Goal: Find specific page/section: Find specific page/section

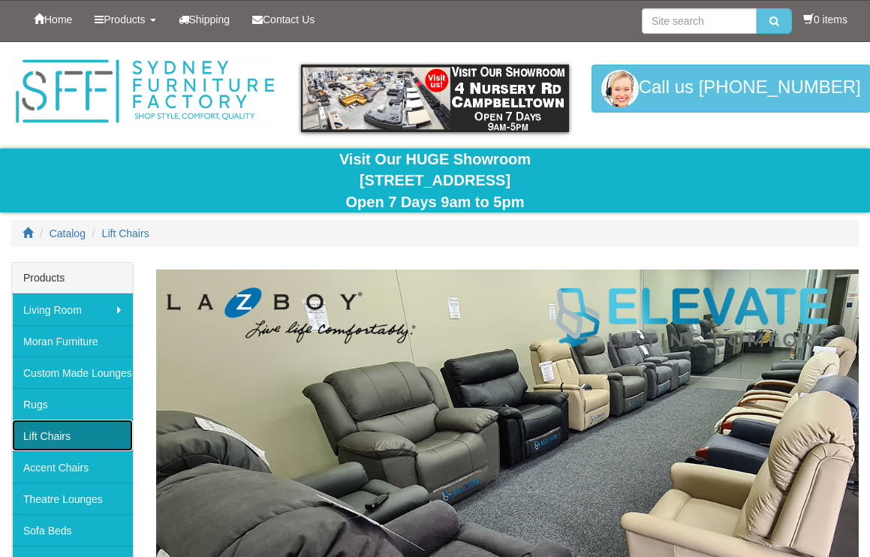
click at [46, 435] on link "Lift Chairs" at bounding box center [72, 436] width 121 height 32
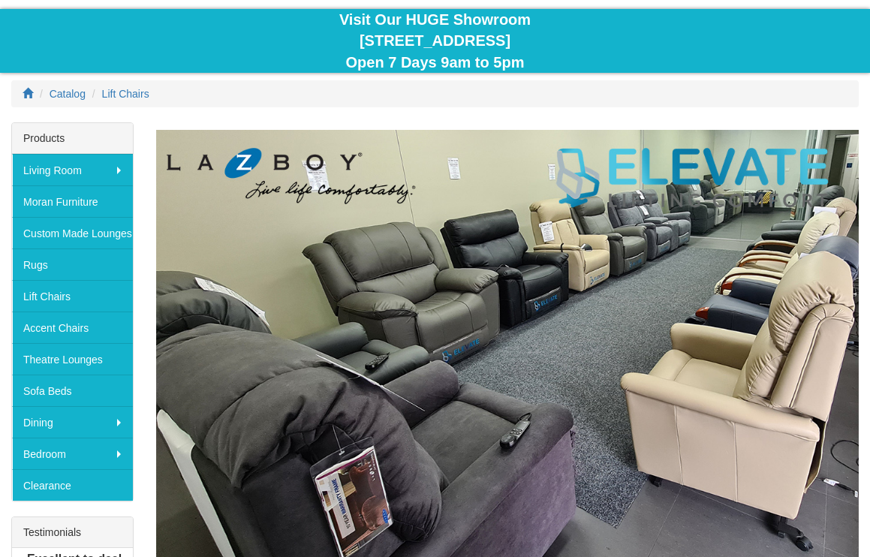
scroll to position [154, 0]
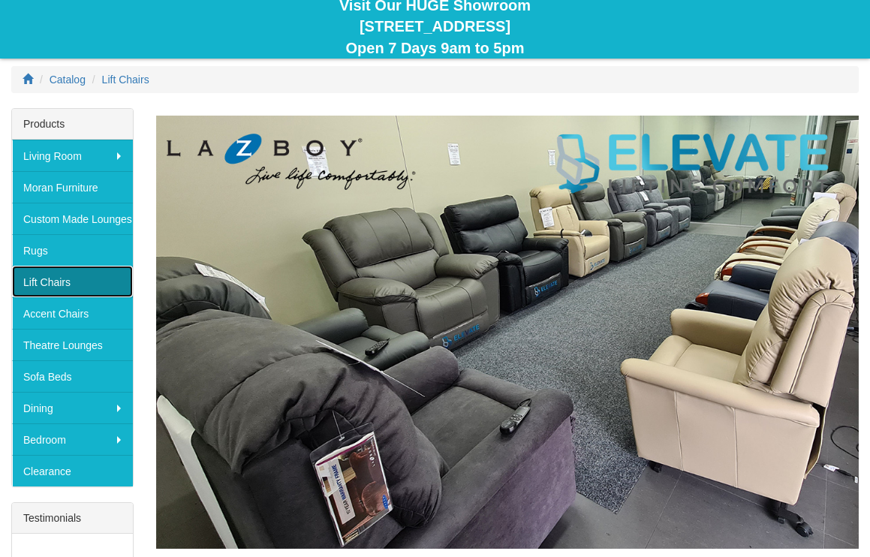
click at [32, 286] on link "Lift Chairs" at bounding box center [72, 282] width 121 height 32
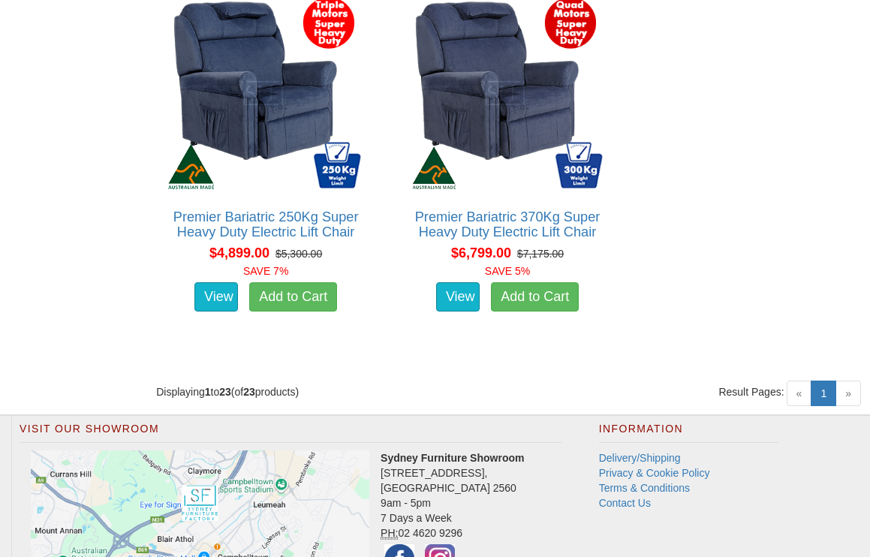
scroll to position [3692, 0]
